Goal: Complete application form

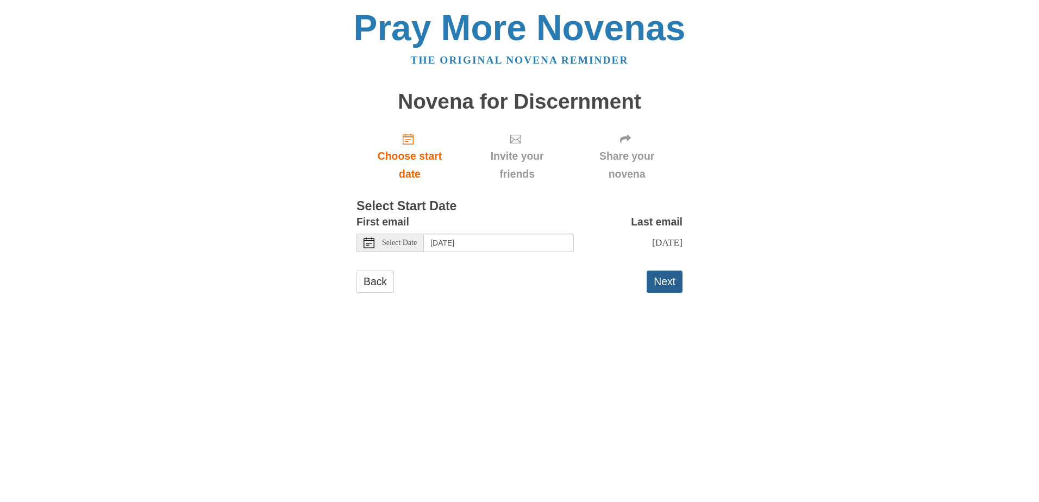
click at [662, 293] on button "Next" at bounding box center [665, 282] width 36 height 22
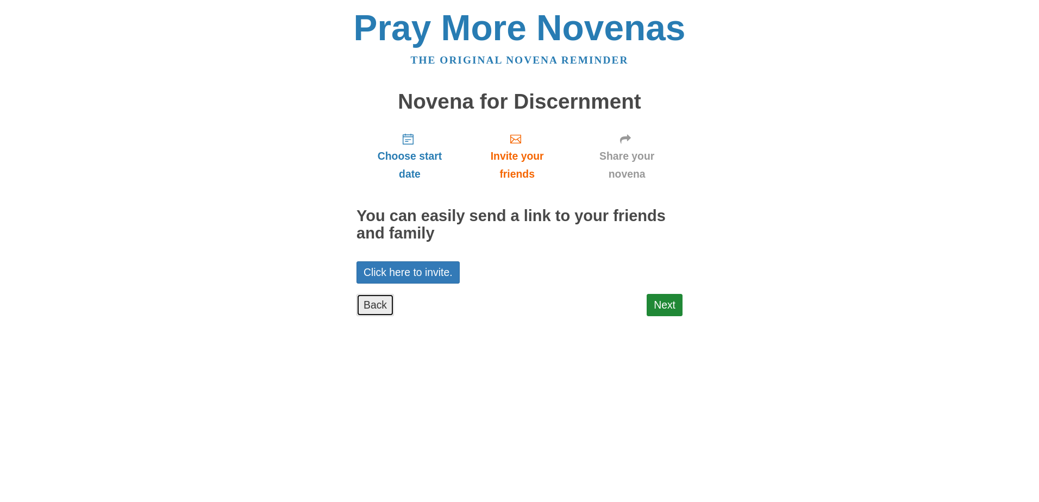
click at [359, 304] on link "Back" at bounding box center [374, 305] width 37 height 22
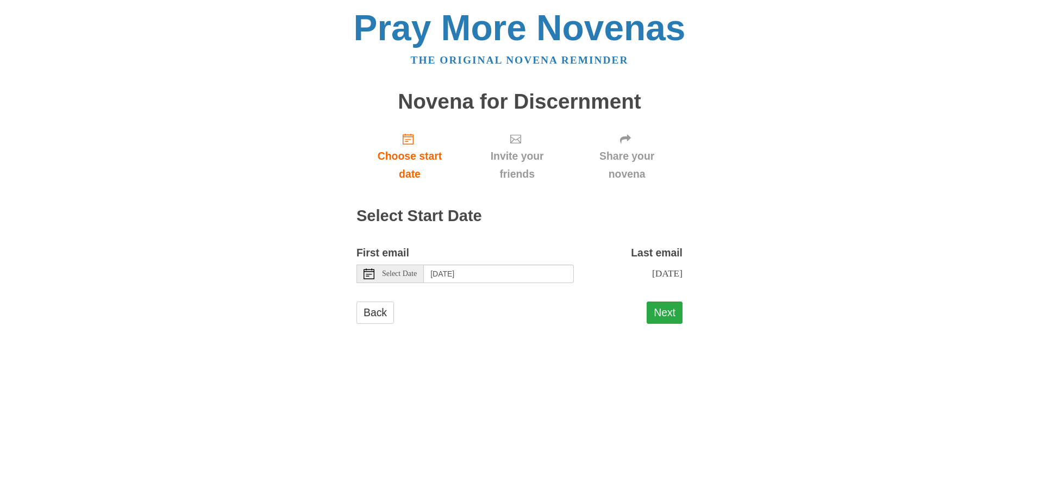
click at [672, 324] on button "Next" at bounding box center [665, 313] width 36 height 22
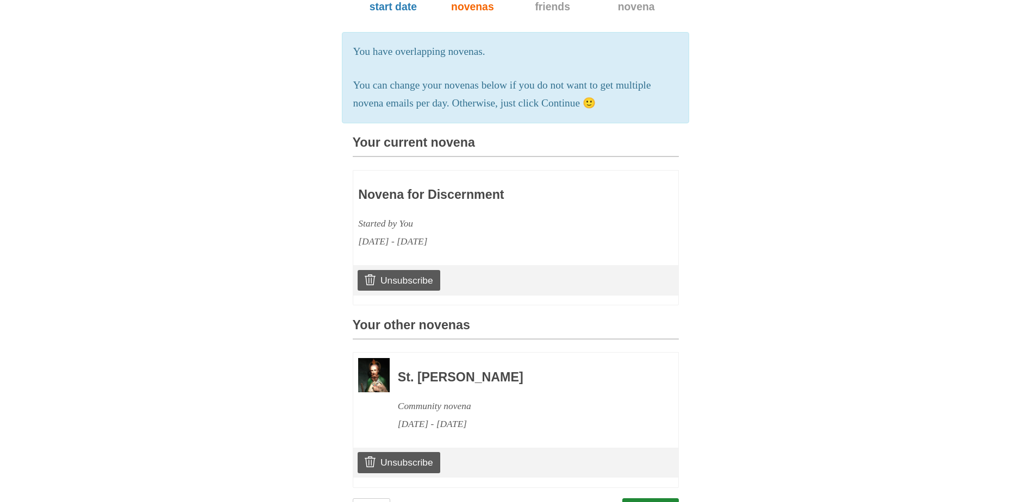
scroll to position [235, 0]
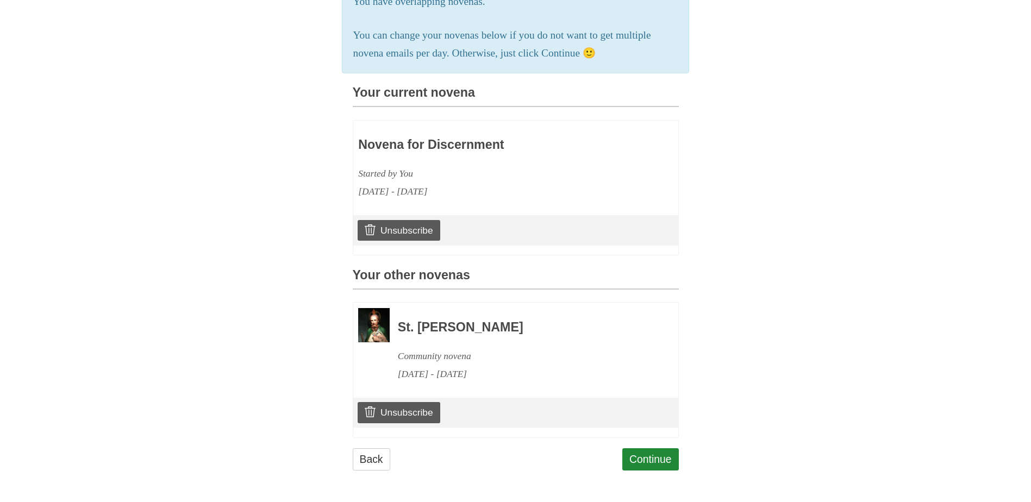
click at [635, 473] on div "Continue" at bounding box center [650, 464] width 57 height 33
click at [641, 462] on link "Continue" at bounding box center [650, 459] width 57 height 22
